Goal: Task Accomplishment & Management: Use online tool/utility

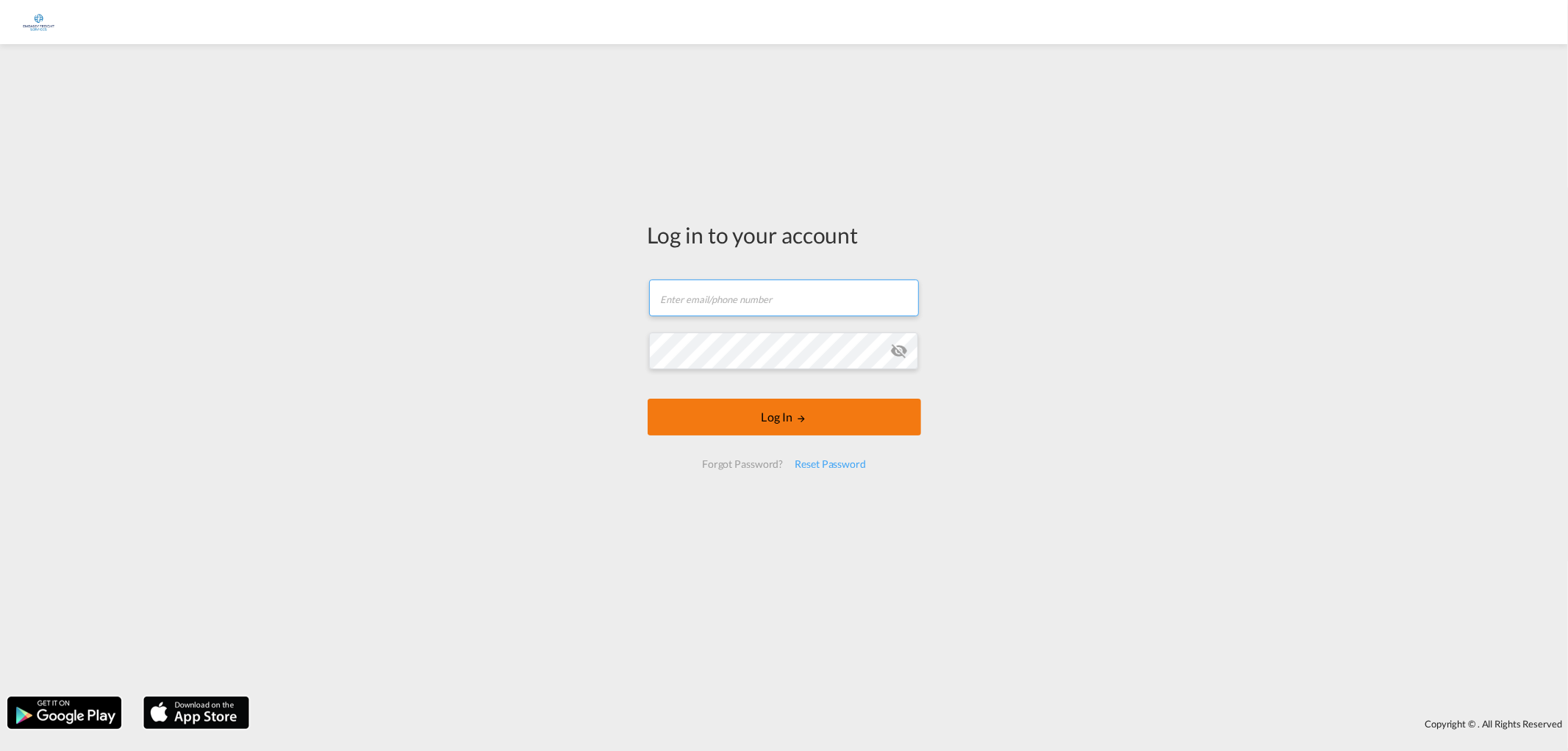
type input "[PERSON_NAME][EMAIL_ADDRESS][DOMAIN_NAME]"
click at [763, 415] on button "Log In" at bounding box center [784, 416] width 274 height 37
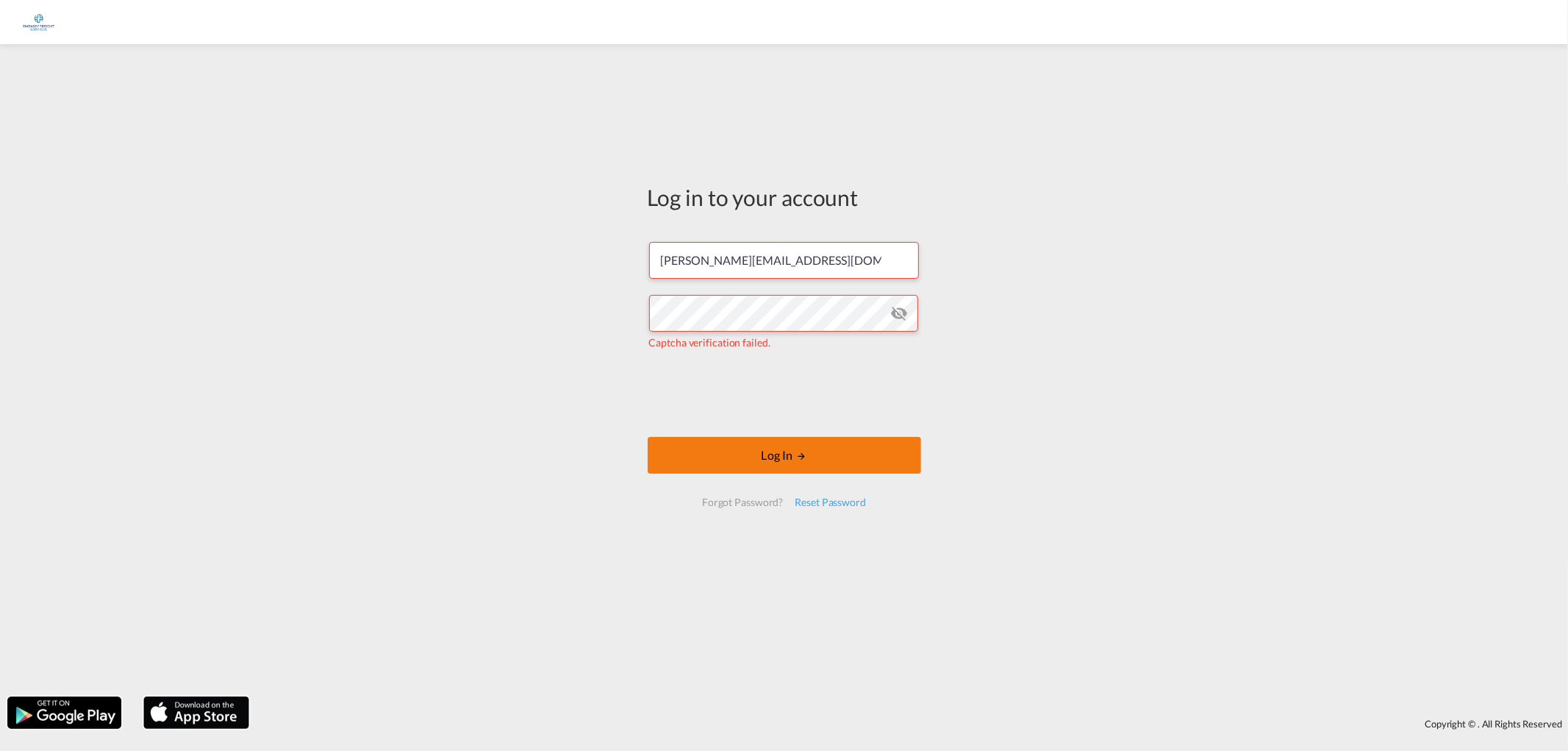
click at [747, 467] on button "Log In" at bounding box center [784, 455] width 274 height 37
